Goal: Information Seeking & Learning: Learn about a topic

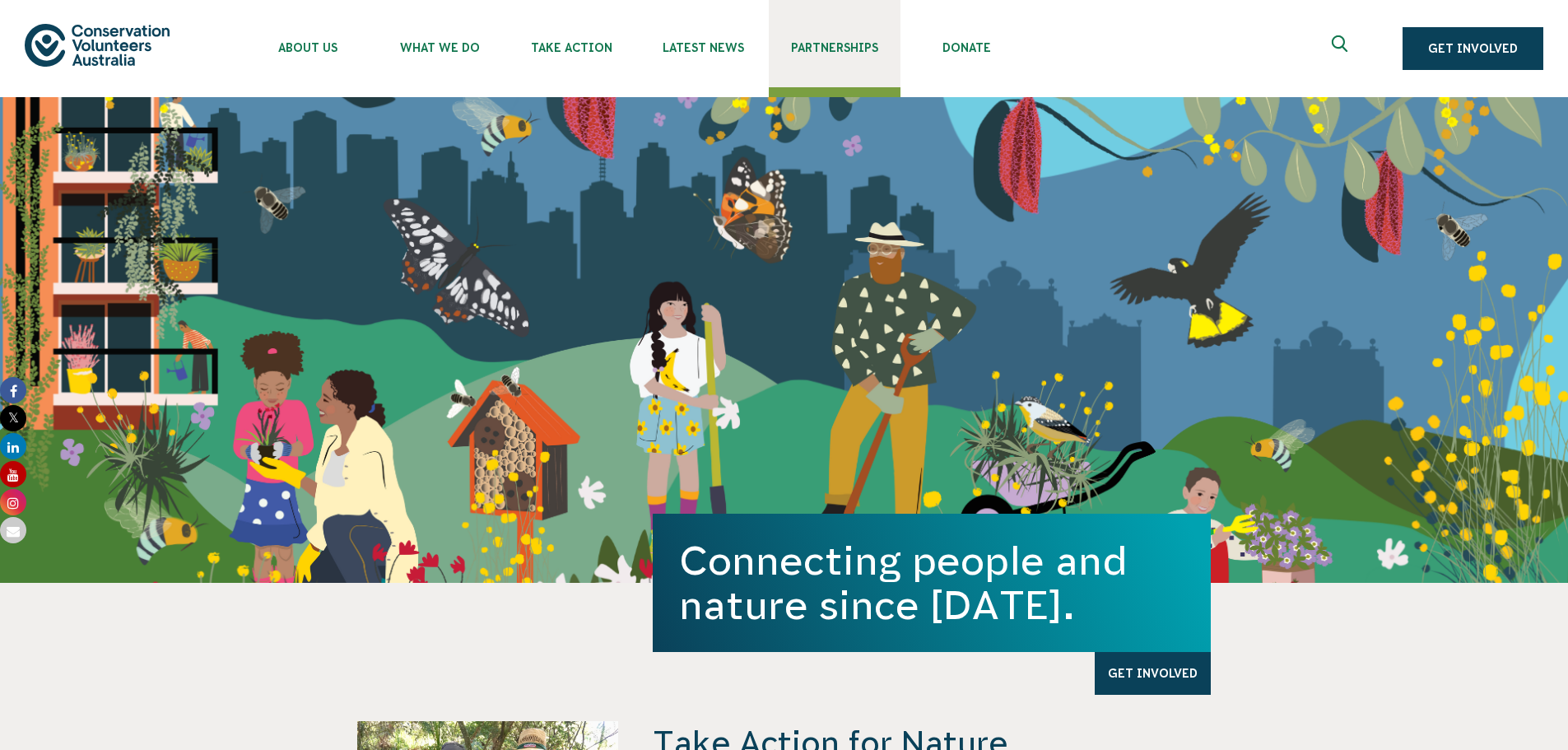
click at [858, 61] on link "Partnerships" at bounding box center [835, 44] width 132 height 87
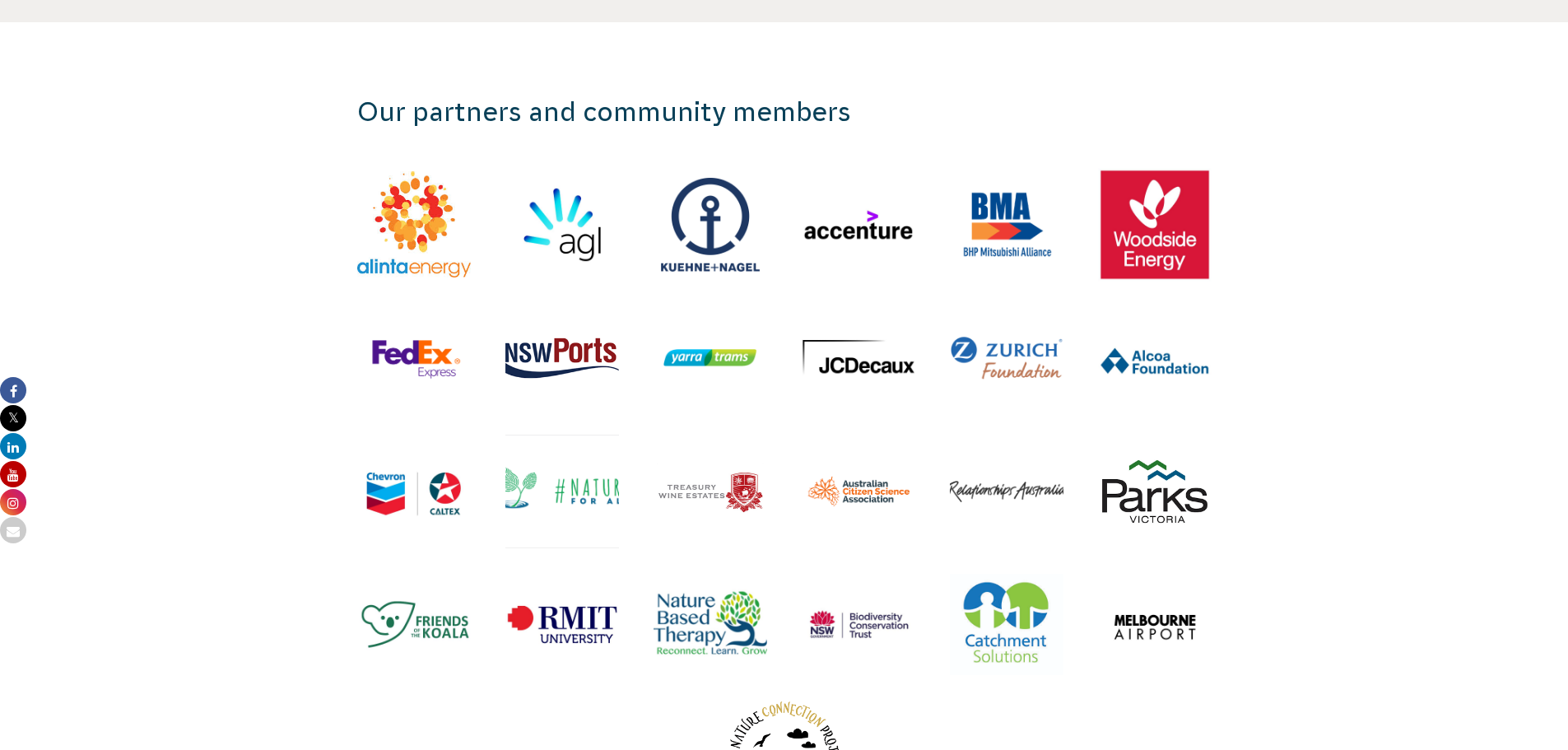
scroll to position [1894, 0]
